Goal: Check status

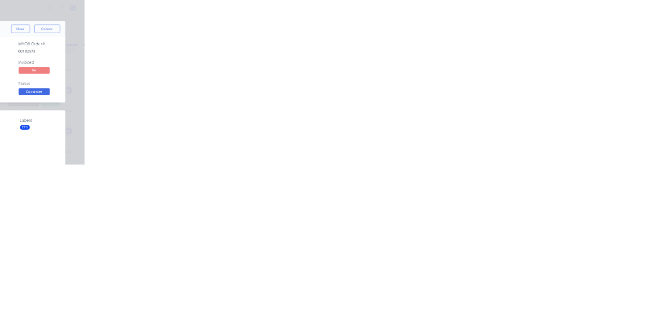
click at [106, 91] on div "Collaborate" at bounding box center [86, 89] width 40 height 9
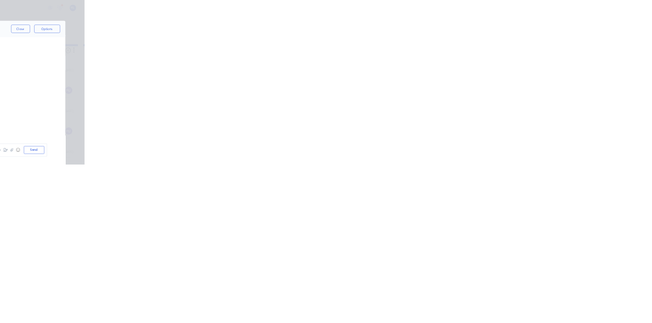
click at [545, 54] on button "Close" at bounding box center [526, 56] width 37 height 16
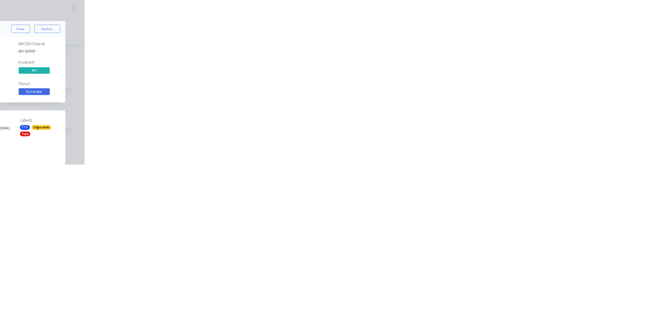
click at [545, 57] on button "Close" at bounding box center [526, 56] width 37 height 16
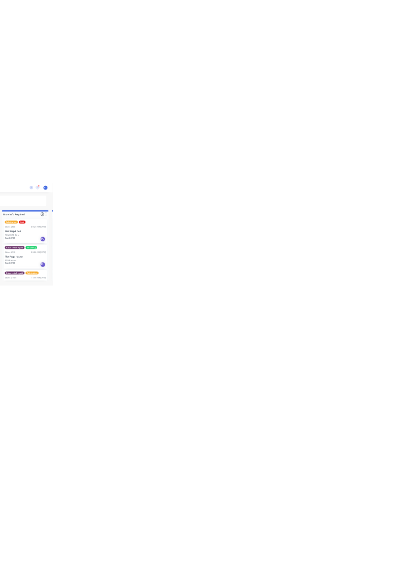
scroll to position [95, 0]
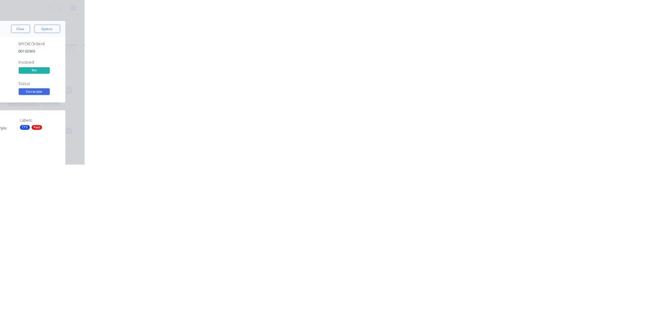
click at [545, 55] on button "Close" at bounding box center [526, 56] width 37 height 16
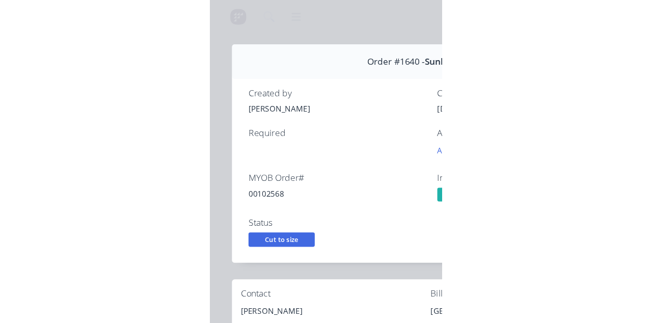
scroll to position [0, 0]
